Goal: Transaction & Acquisition: Purchase product/service

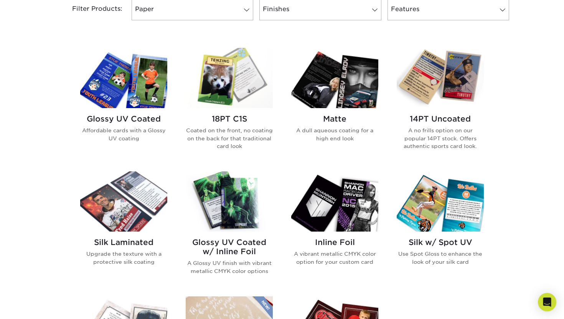
scroll to position [340, 0]
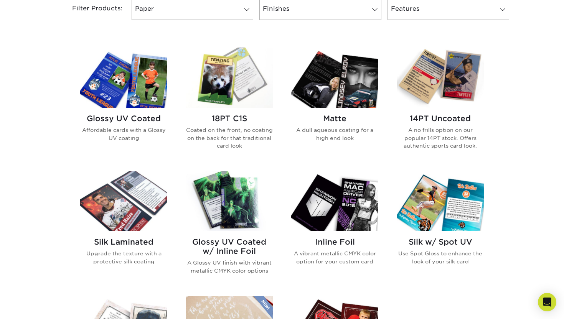
click at [434, 81] on img at bounding box center [439, 78] width 87 height 60
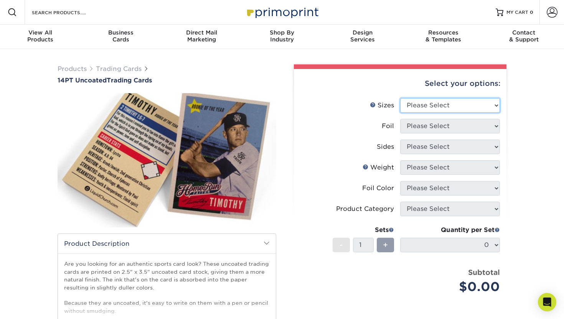
click at [435, 104] on select "Please Select 2.5" x 3.5"" at bounding box center [450, 105] width 100 height 15
select select "2.50x3.50"
click at [400, 98] on select "Please Select 2.5" x 3.5"" at bounding box center [450, 105] width 100 height 15
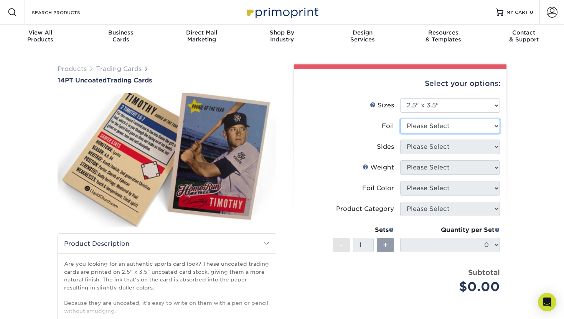
click at [425, 122] on select "Please Select Yes No" at bounding box center [450, 126] width 100 height 15
select select "0"
click at [400, 119] on select "Please Select Yes No" at bounding box center [450, 126] width 100 height 15
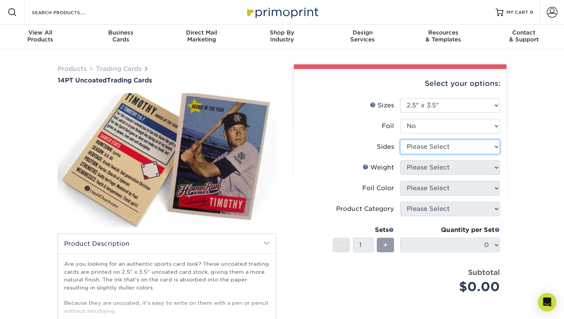
click at [420, 148] on select "Please Select Print Both Sides Print Front Only" at bounding box center [450, 147] width 100 height 15
select select "13abbda7-1d64-4f25-8bb2-c179b224825d"
click at [400, 140] on select "Please Select Print Both Sides Print Front Only" at bounding box center [450, 147] width 100 height 15
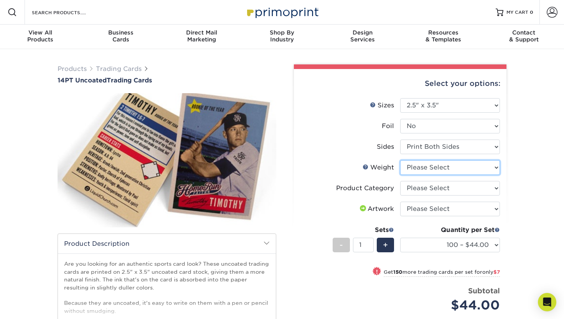
click at [433, 168] on select "Please Select 14PT Uncoated" at bounding box center [450, 167] width 100 height 15
select select "14PT Uncoated"
click at [400, 160] on select "Please Select 14PT Uncoated" at bounding box center [450, 167] width 100 height 15
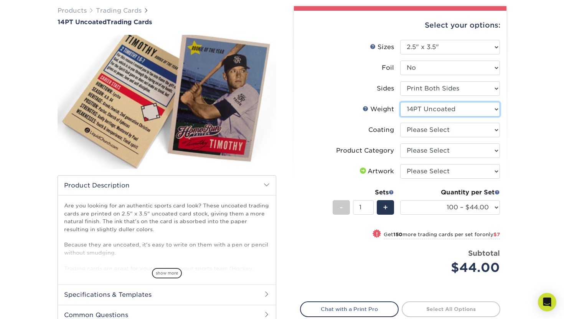
scroll to position [68, 0]
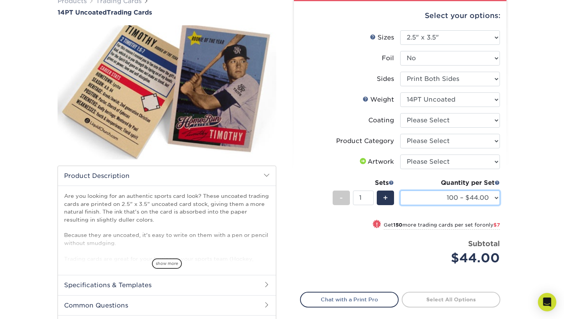
click at [472, 201] on select "100 – $44.00 250 – $51.00 500 – $54.00 1000 – $78.00 2500 – $148.00 5000 – $198…" at bounding box center [450, 198] width 100 height 15
click at [400, 191] on select "100 – $44.00 250 – $51.00 500 – $54.00 1000 – $78.00 2500 – $148.00 5000 – $198…" at bounding box center [450, 198] width 100 height 15
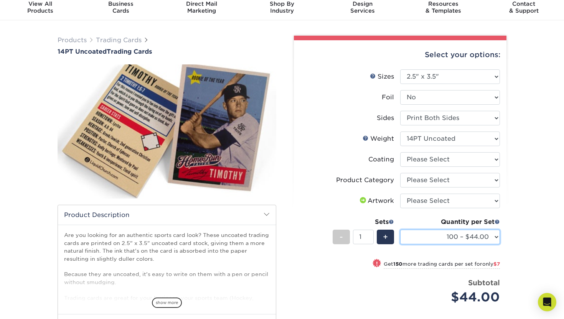
scroll to position [25, 0]
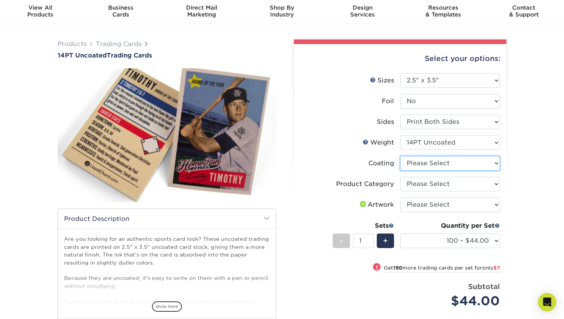
click at [433, 163] on select at bounding box center [450, 163] width 100 height 15
select select "3e7618de-abca-4bda-9f97-8b9129e913d8"
click at [400, 156] on select at bounding box center [450, 163] width 100 height 15
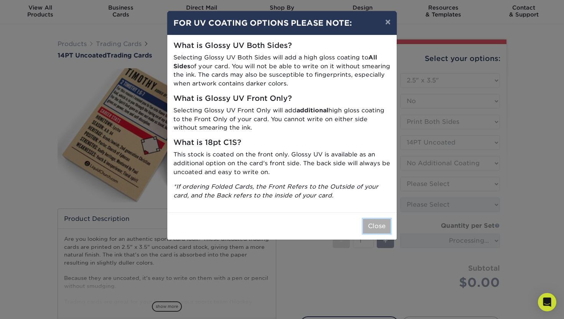
click at [374, 223] on button "Close" at bounding box center [377, 226] width 28 height 15
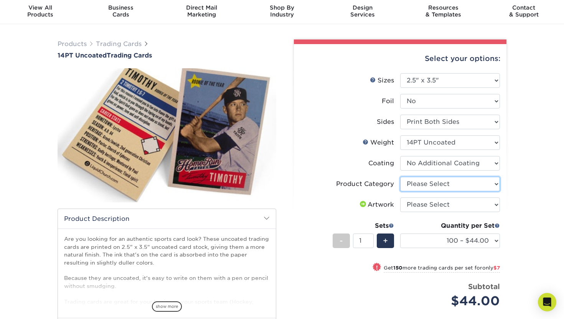
click at [459, 184] on select "Please Select Trading Cards" at bounding box center [450, 184] width 100 height 15
select select "c2f9bce9-36c2-409d-b101-c29d9d031e18"
click at [400, 177] on select "Please Select Trading Cards" at bounding box center [450, 184] width 100 height 15
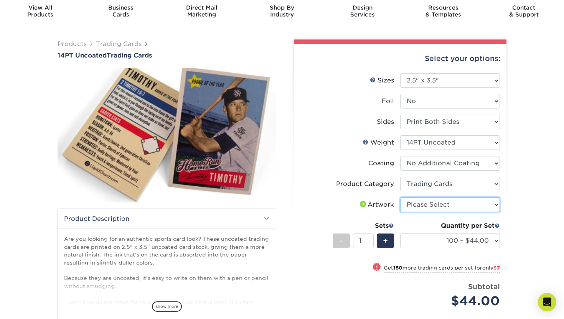
click at [452, 201] on select "Please Select I will upload files I need a design - $100" at bounding box center [450, 204] width 100 height 15
select select "upload"
click at [400, 197] on select "Please Select I will upload files I need a design - $100" at bounding box center [450, 204] width 100 height 15
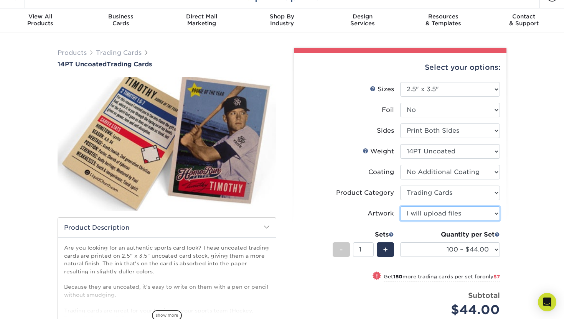
scroll to position [7, 0]
